Goal: Task Accomplishment & Management: Use online tool/utility

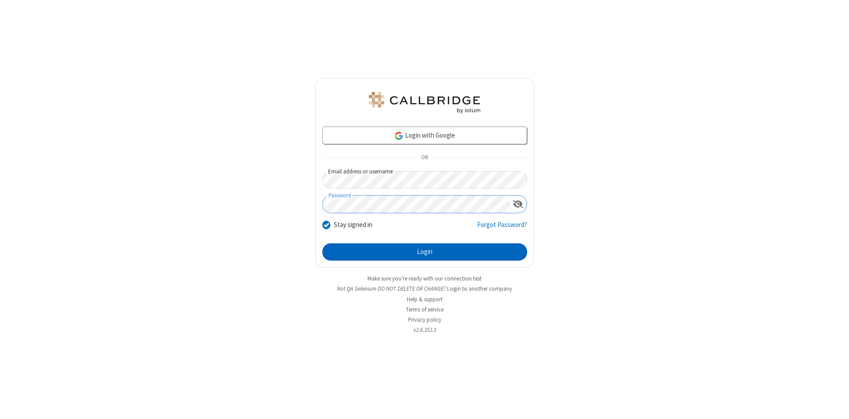
click at [425, 252] on button "Login" at bounding box center [424, 252] width 205 height 18
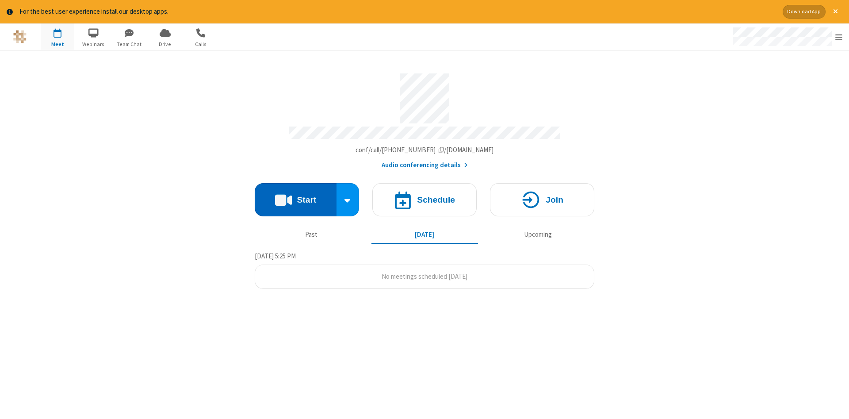
click at [295, 196] on button "Start" at bounding box center [296, 199] width 82 height 33
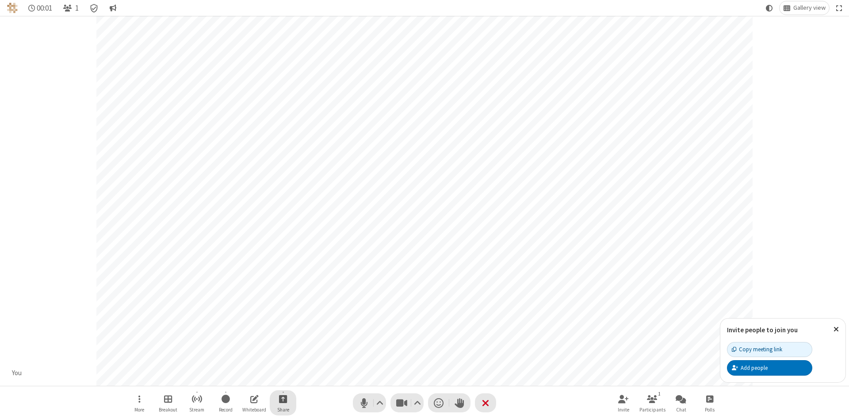
click at [283, 398] on span "Start sharing" at bounding box center [283, 398] width 8 height 11
click at [247, 377] on span "Share my screen" at bounding box center [247, 378] width 10 height 8
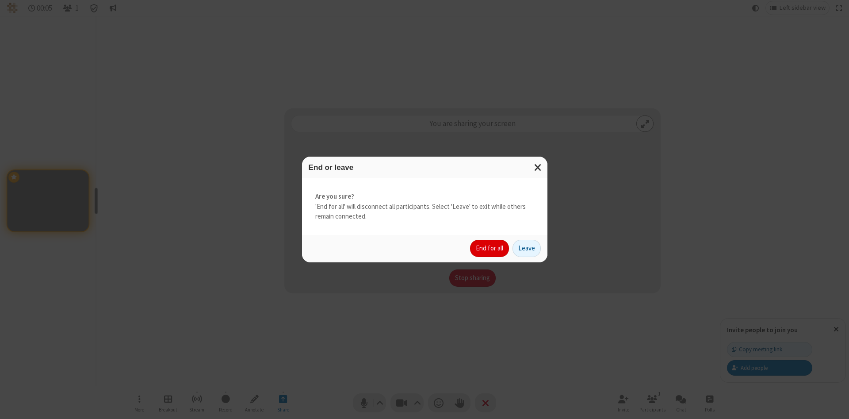
click at [490, 248] on button "End for all" at bounding box center [489, 249] width 39 height 18
